Goal: Find contact information: Find contact information

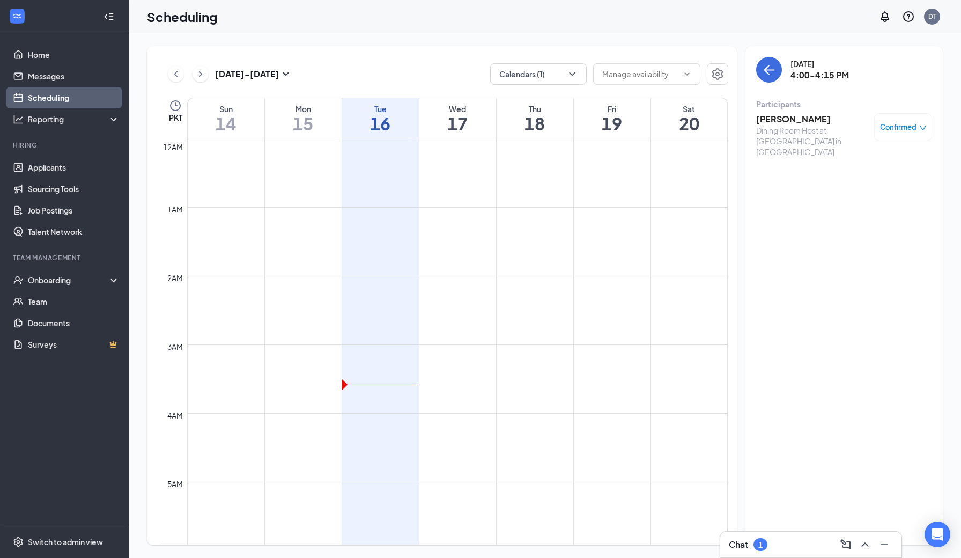
scroll to position [1053, 0]
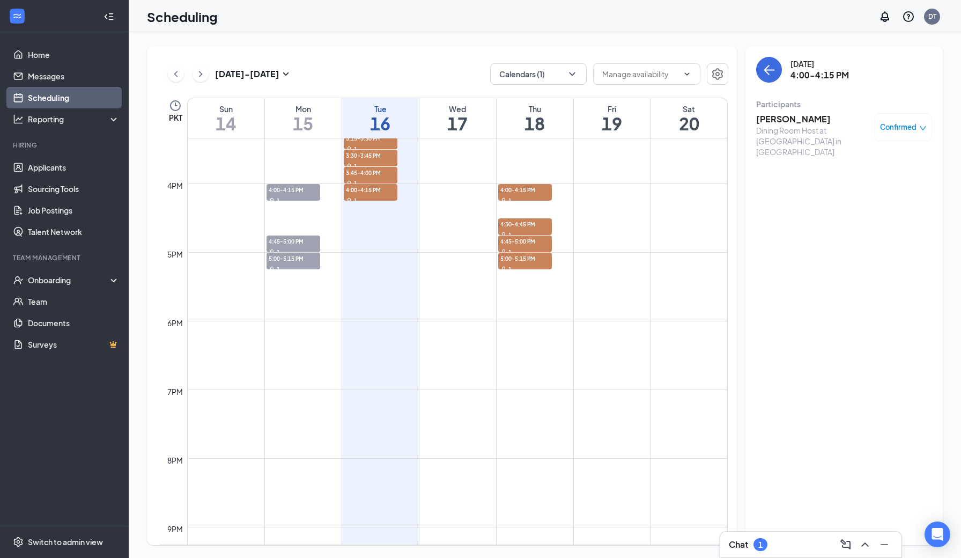
click at [370, 243] on td at bounding box center [457, 243] width 540 height 17
click at [284, 244] on span "4:45-5:00 PM" at bounding box center [293, 240] width 54 height 11
click at [427, 312] on td at bounding box center [457, 311] width 540 height 17
click at [403, 173] on div "3:45-4:00 PM 1" at bounding box center [380, 175] width 72 height 17
click at [411, 220] on td at bounding box center [457, 226] width 540 height 17
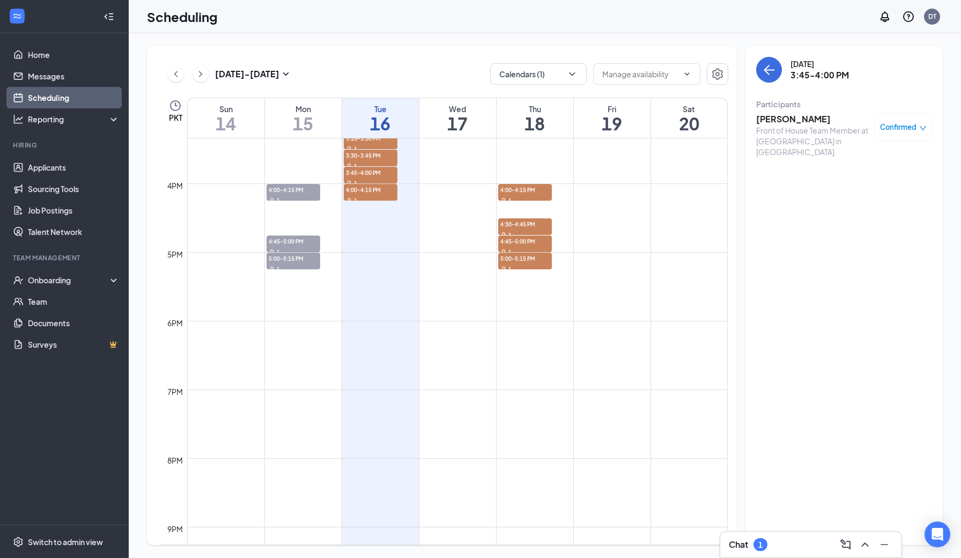
click at [450, 239] on td at bounding box center [457, 243] width 540 height 17
click at [450, 4] on div "Scheduling DT" at bounding box center [545, 16] width 832 height 33
click at [461, 14] on div "Scheduling DT" at bounding box center [545, 16] width 832 height 33
click at [778, 544] on div "Chat 1" at bounding box center [811, 544] width 164 height 17
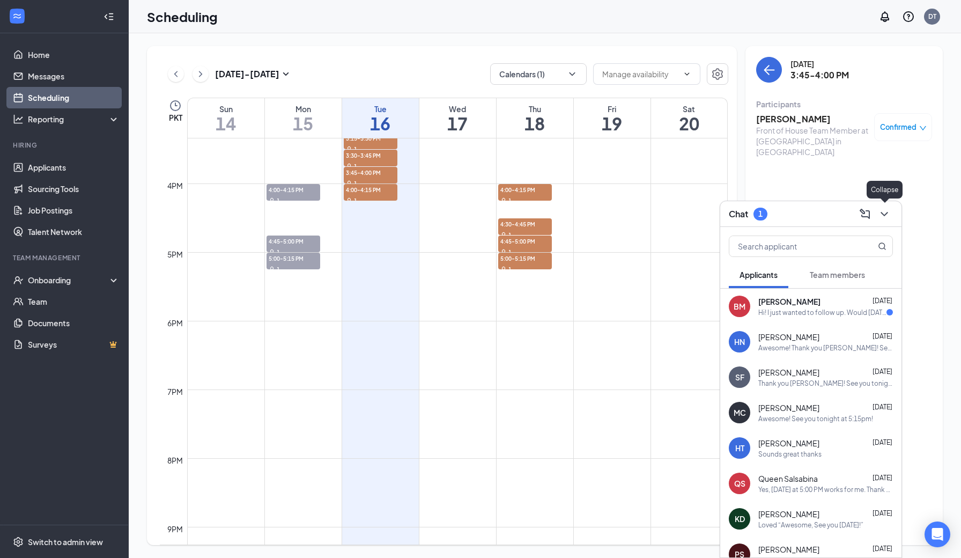
click at [881, 217] on icon "ChevronDown" at bounding box center [884, 213] width 13 height 13
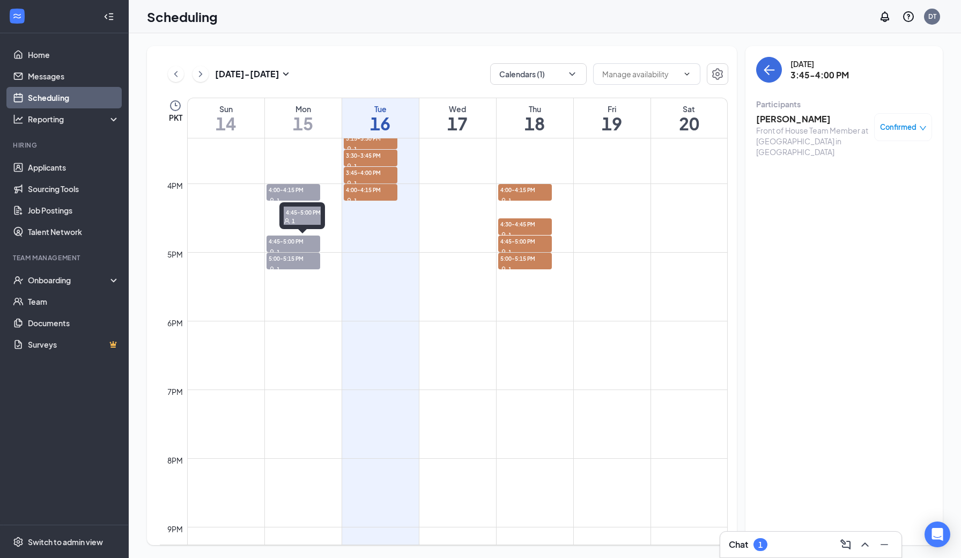
click at [299, 247] on div "1" at bounding box center [293, 251] width 54 height 11
click at [300, 267] on div "1" at bounding box center [293, 268] width 54 height 11
click at [294, 244] on span "4:45-5:00 PM" at bounding box center [293, 240] width 54 height 11
click at [302, 248] on div "1" at bounding box center [293, 251] width 54 height 11
click at [806, 125] on div "Back of House Team Member at [GEOGRAPHIC_DATA] in [GEOGRAPHIC_DATA]" at bounding box center [812, 141] width 113 height 32
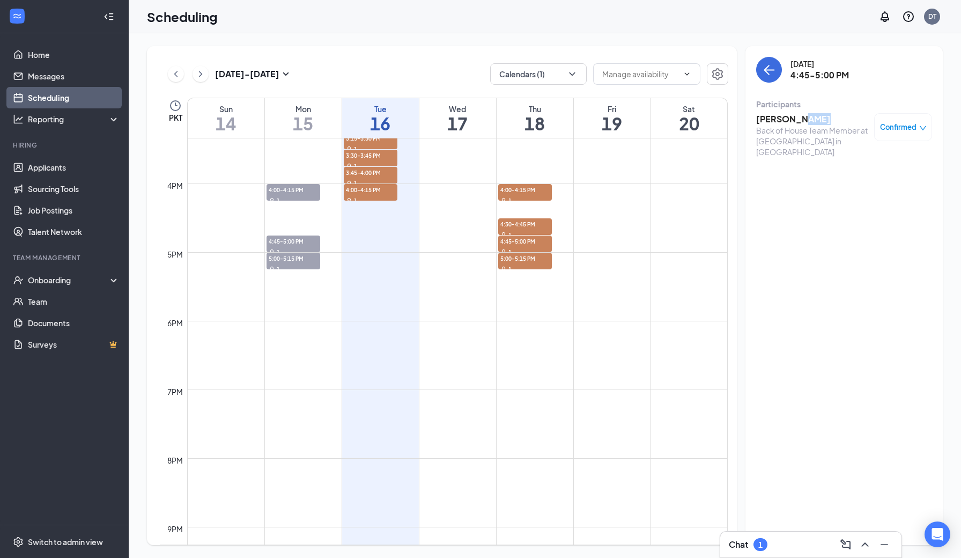
click at [802, 124] on h3 "[PERSON_NAME]" at bounding box center [812, 119] width 113 height 12
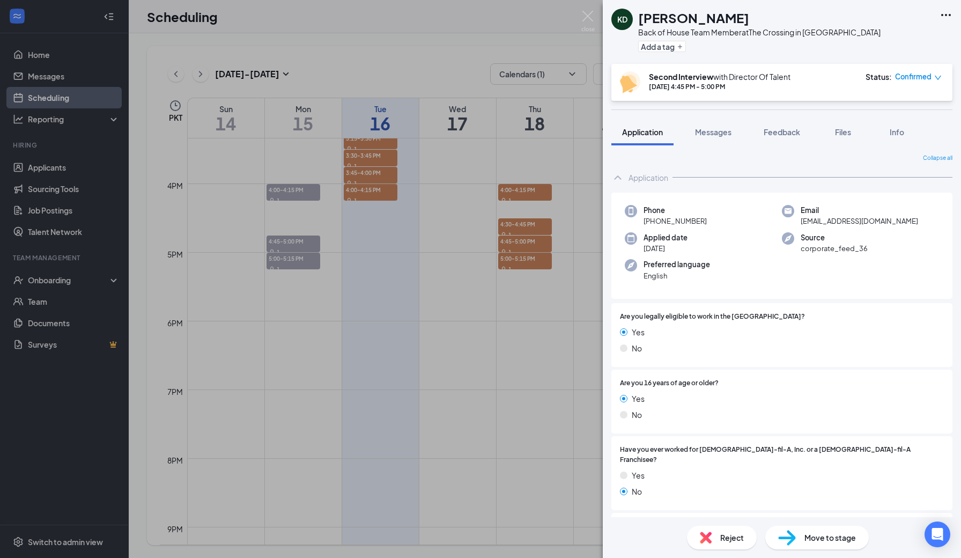
drag, startPoint x: 705, startPoint y: 223, endPoint x: 637, endPoint y: 221, distance: 68.1
click at [637, 221] on div "Phone [PHONE_NUMBER]" at bounding box center [703, 216] width 157 height 22
copy span "[PHONE_NUMBER]"
